Goal: Information Seeking & Learning: Learn about a topic

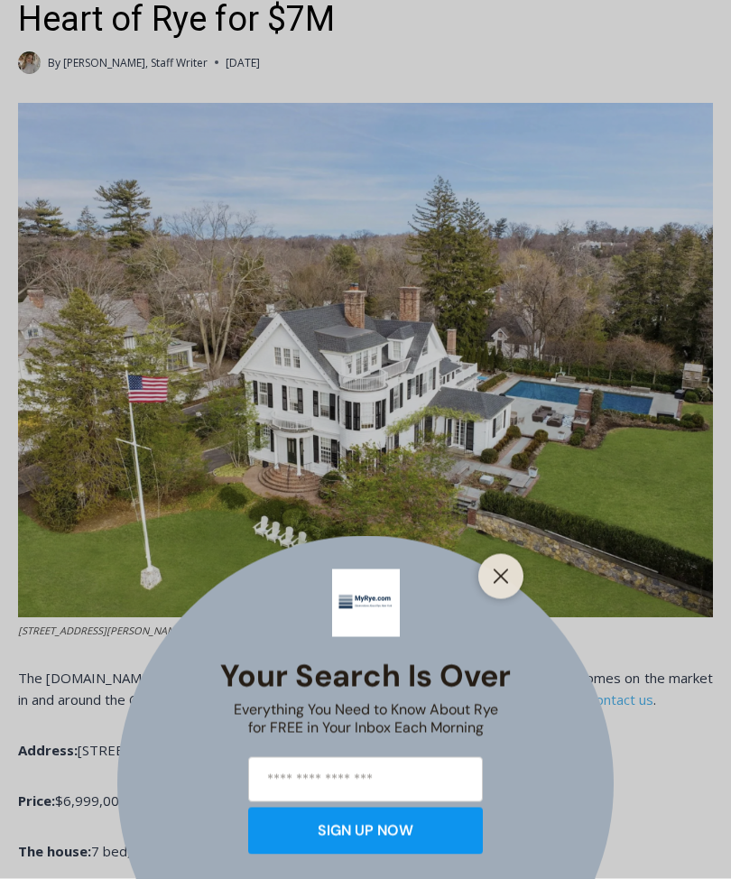
scroll to position [577, 0]
click at [507, 585] on icon "Close" at bounding box center [501, 576] width 16 height 16
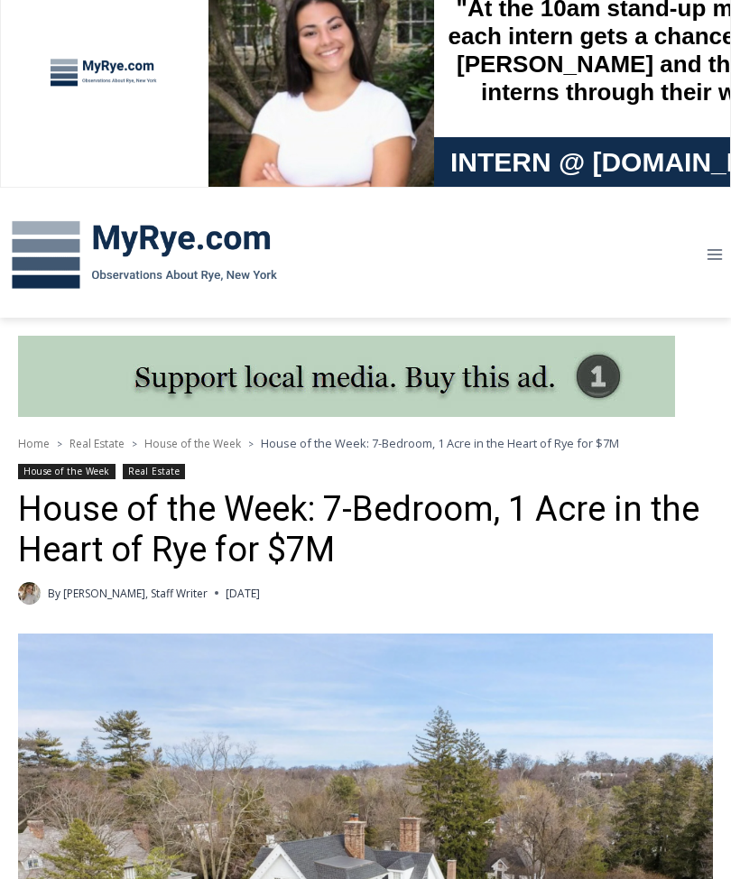
scroll to position [0, 0]
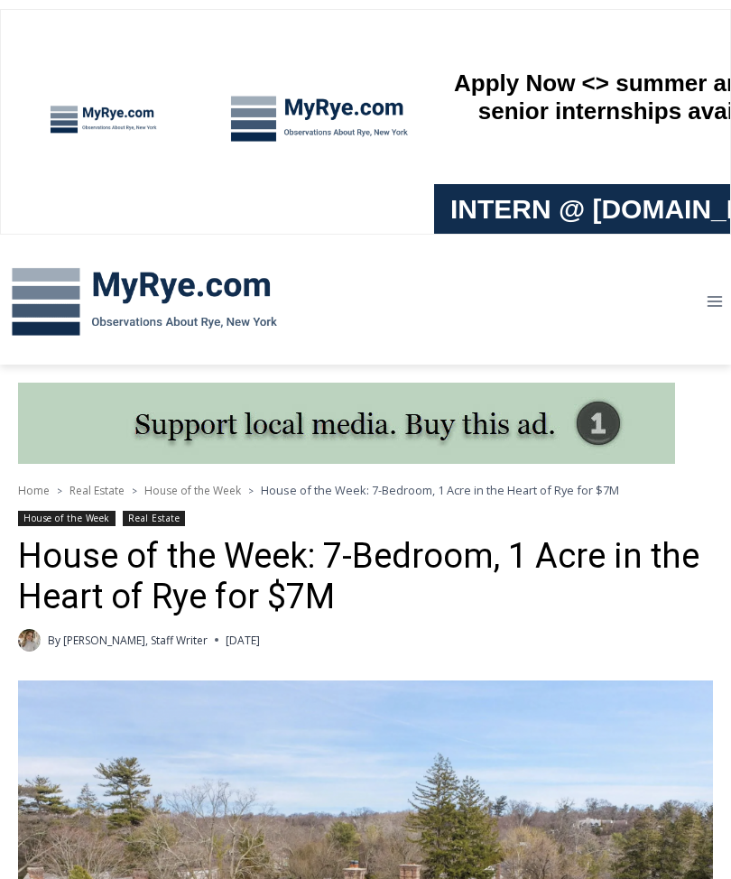
click at [718, 299] on icon "Toggle Menu" at bounding box center [714, 301] width 18 height 18
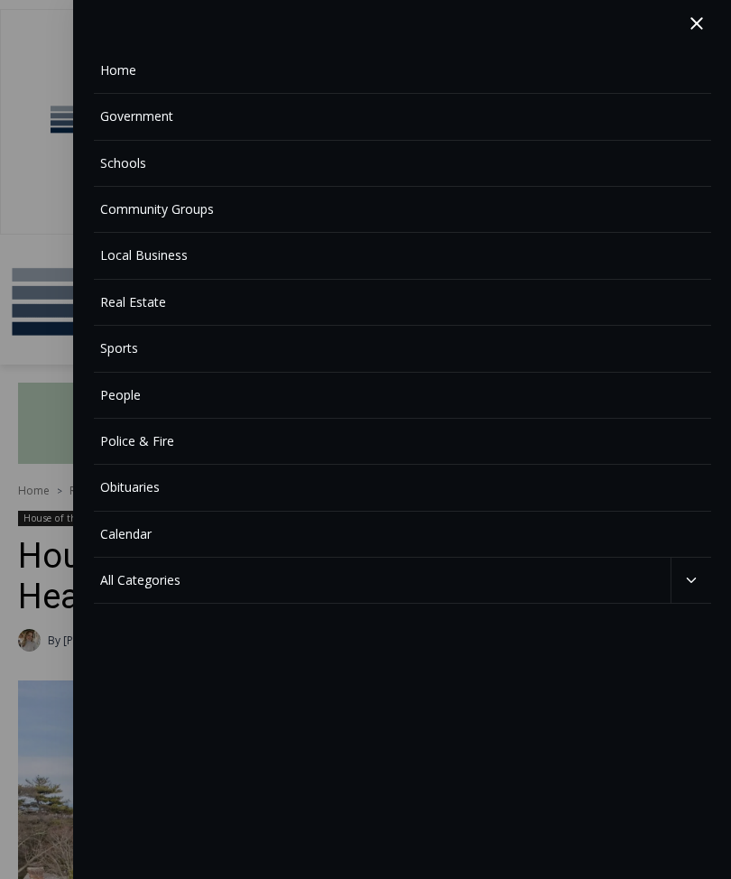
click at [123, 73] on link "Home" at bounding box center [402, 71] width 617 height 46
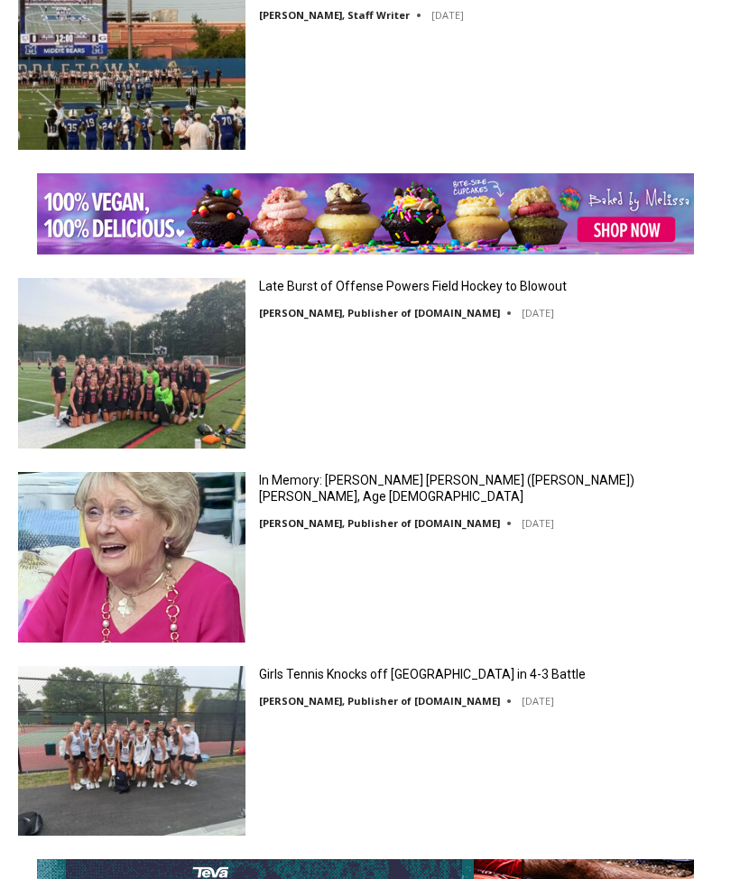
scroll to position [3596, 0]
click at [379, 493] on link "In Memory: [PERSON_NAME] [PERSON_NAME] ([PERSON_NAME]) [PERSON_NAME], Age [DEMO…" at bounding box center [486, 488] width 454 height 32
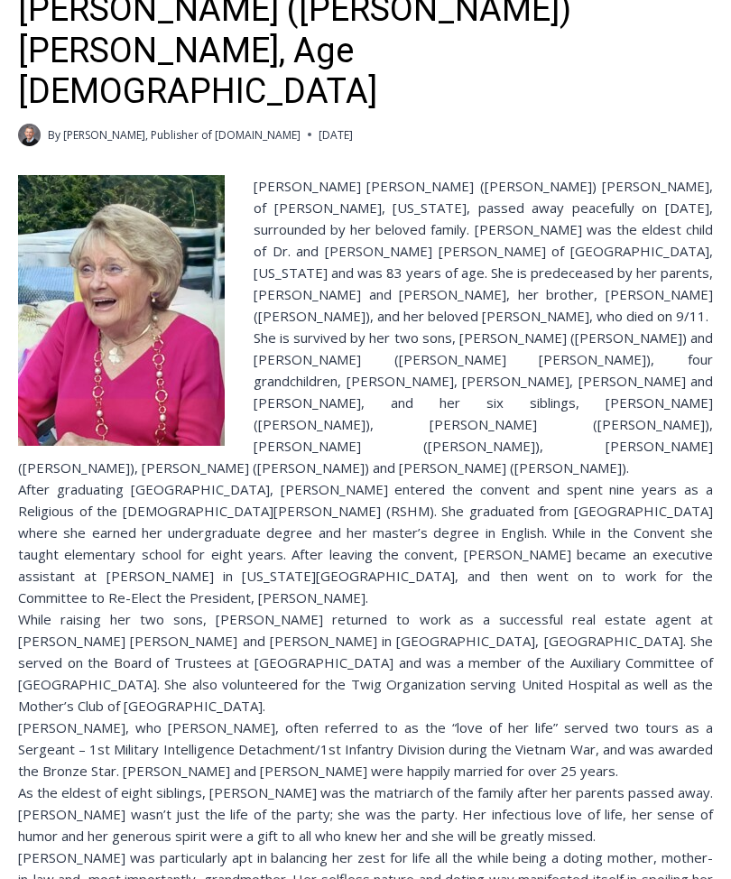
scroll to position [579, 0]
